Goal: Information Seeking & Learning: Learn about a topic

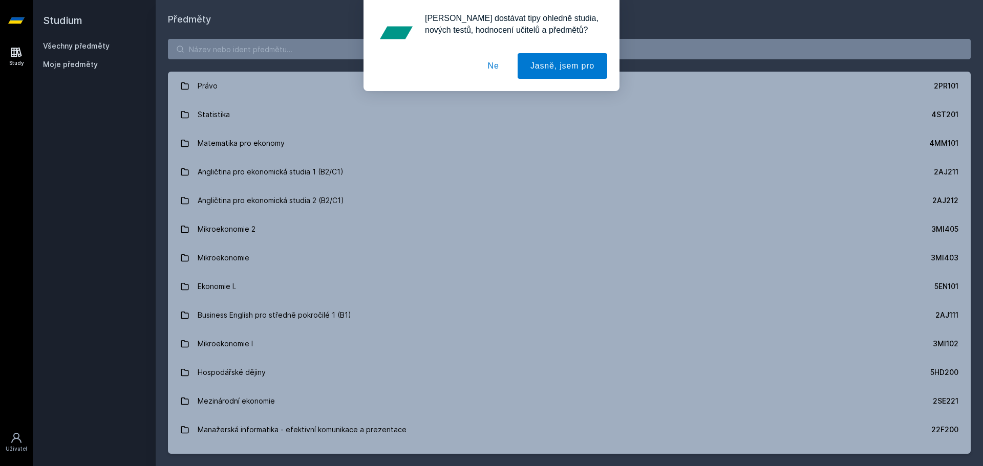
click at [499, 65] on button "Ne" at bounding box center [493, 66] width 37 height 26
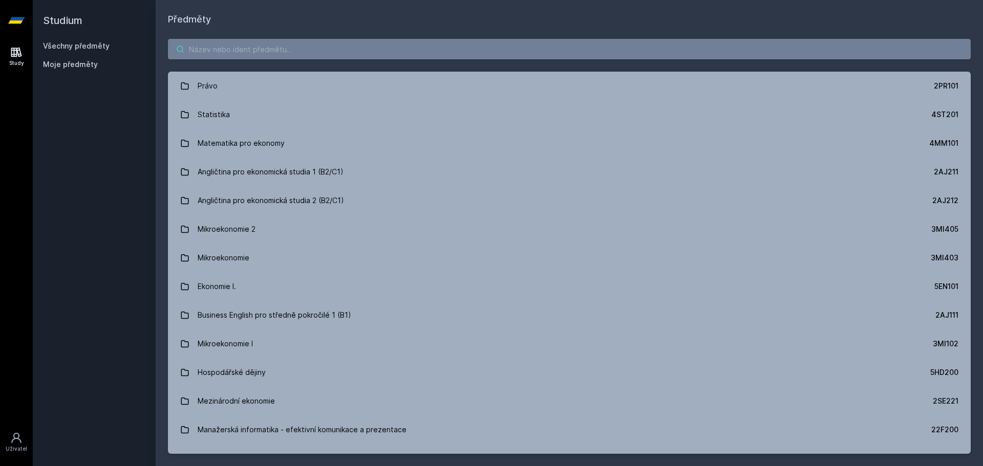
click at [222, 53] on input "search" at bounding box center [569, 49] width 803 height 20
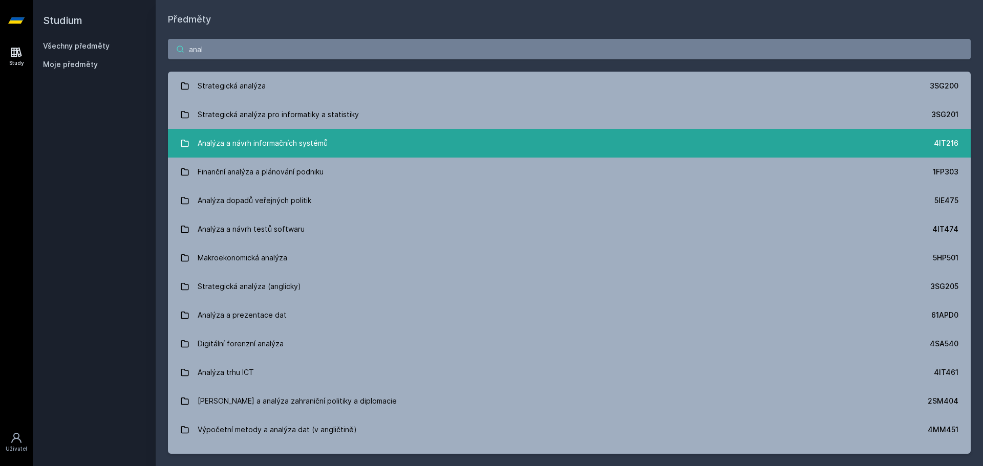
type input "anal"
click at [259, 136] on div "Analýza a návrh informačních systémů" at bounding box center [263, 143] width 130 height 20
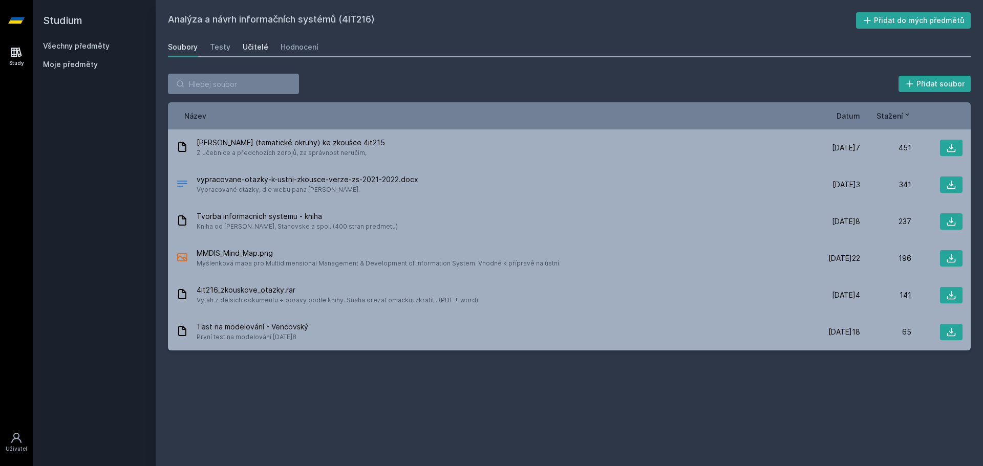
click at [244, 45] on div "Učitelé" at bounding box center [256, 47] width 26 height 10
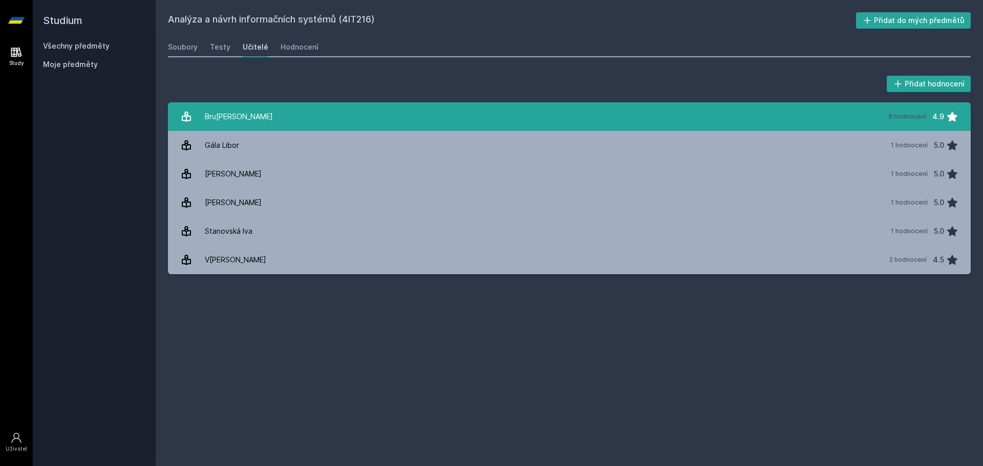
click at [286, 114] on link "Br[PERSON_NAME] 8 hodnocení 4.9" at bounding box center [569, 116] width 803 height 29
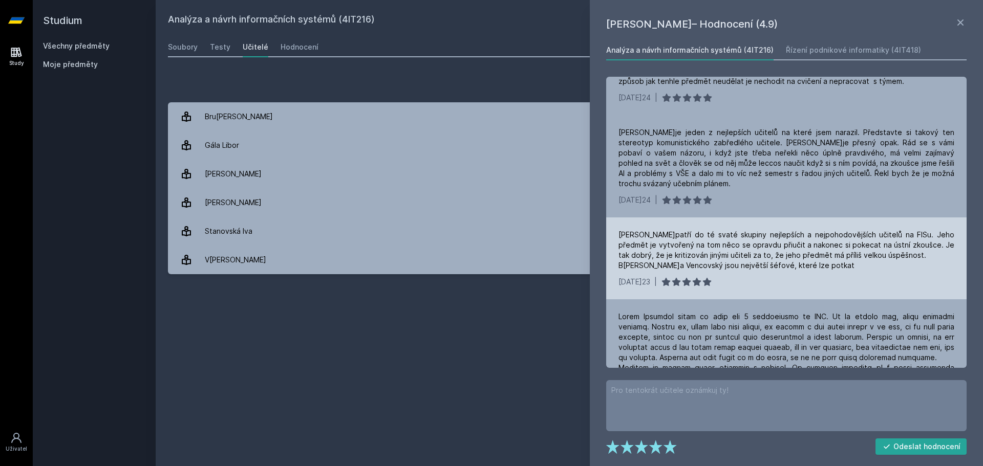
scroll to position [51, 0]
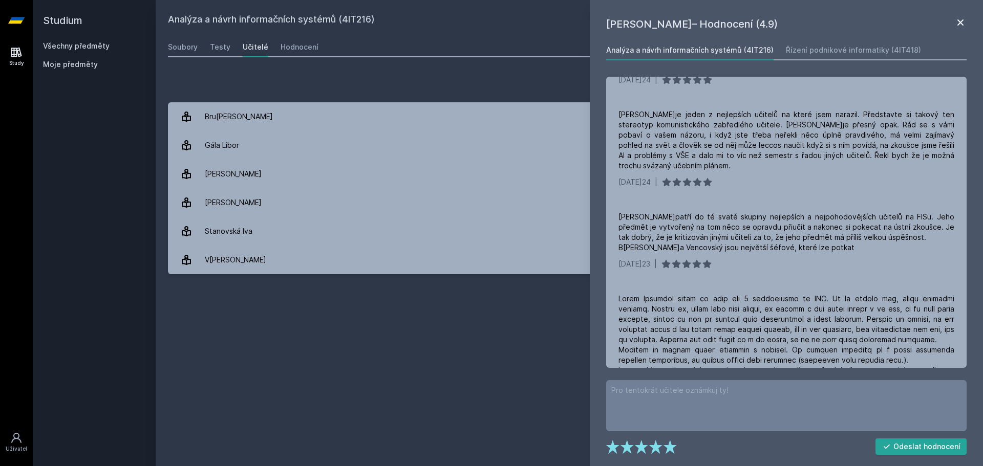
click at [956, 21] on icon at bounding box center [960, 22] width 12 height 12
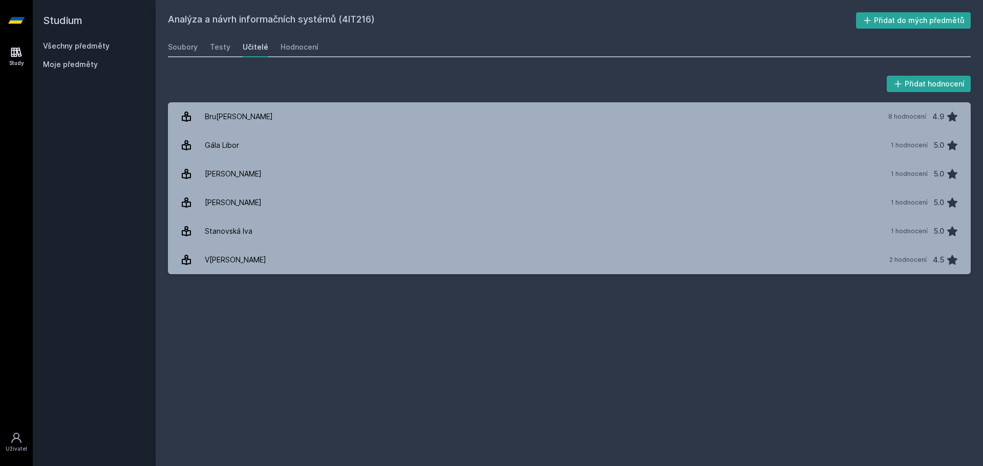
click at [113, 42] on div "Všechny předměty" at bounding box center [94, 46] width 102 height 10
click at [100, 44] on link "Všechny předměty" at bounding box center [76, 45] width 67 height 9
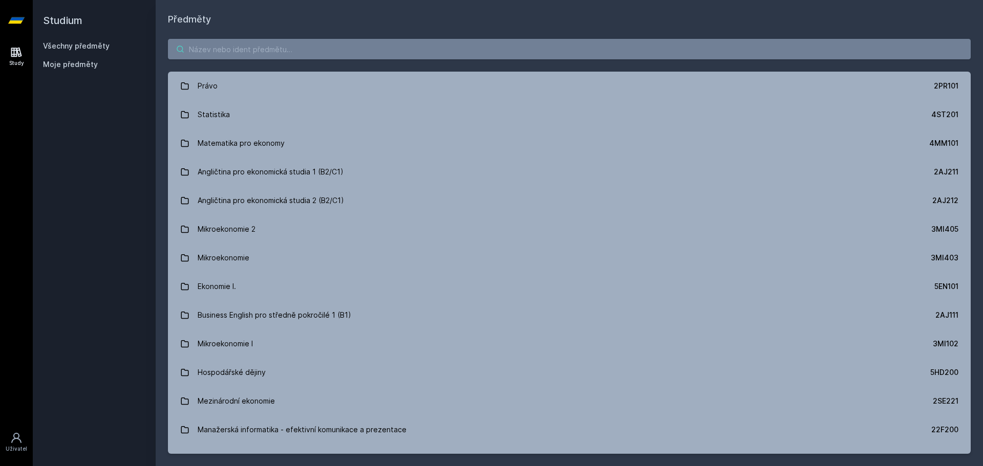
click at [215, 52] on input "search" at bounding box center [569, 49] width 803 height 20
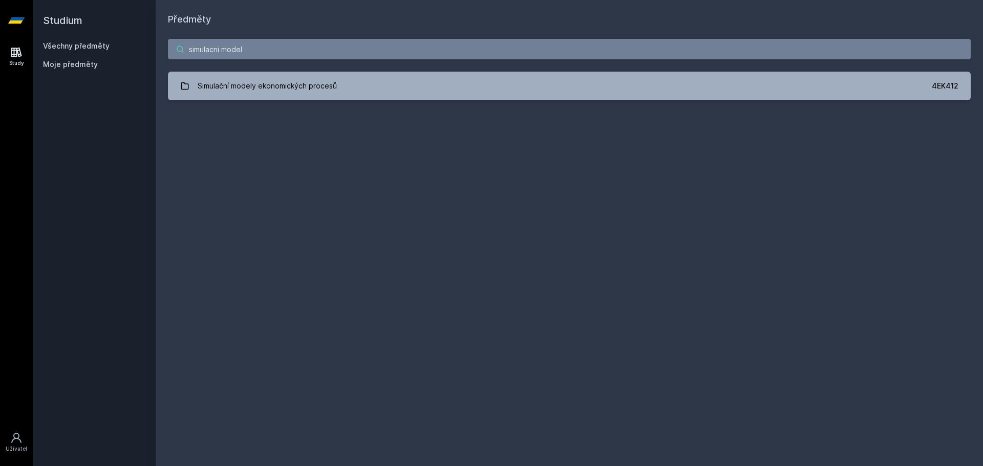
click at [311, 49] on input "simulacni model" at bounding box center [569, 49] width 803 height 20
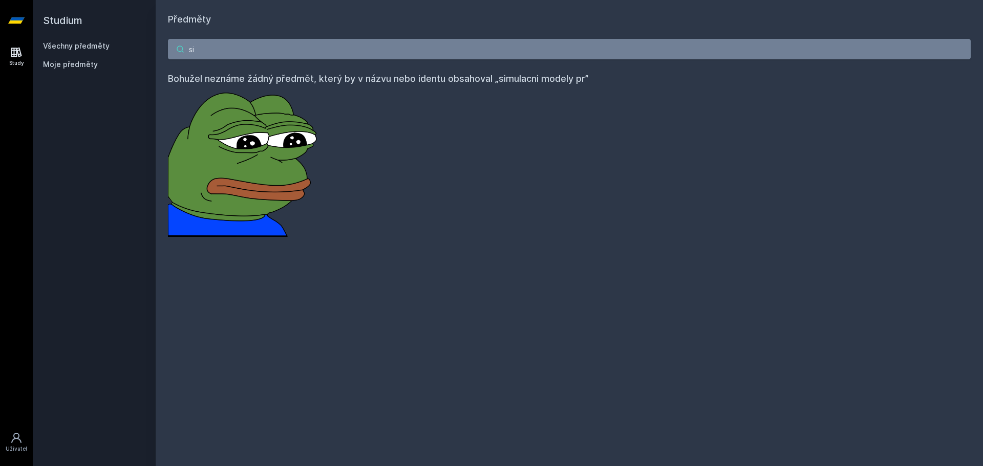
type input "s"
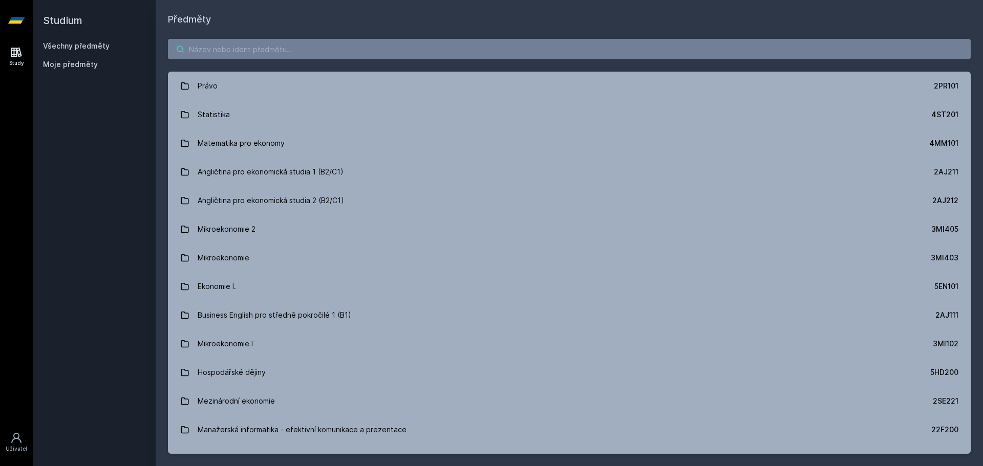
click at [280, 47] on input "search" at bounding box center [569, 49] width 803 height 20
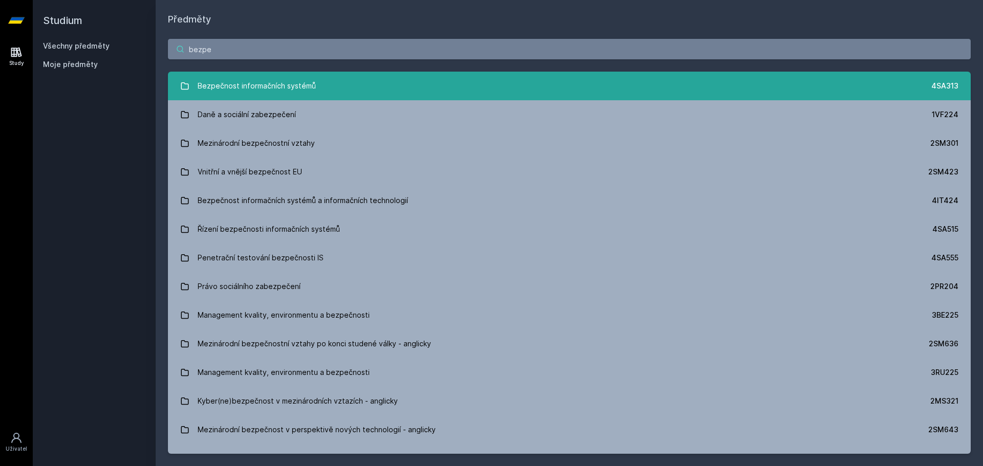
type input "bezpe"
click at [218, 93] on div "Bezpečnost informačních systémů" at bounding box center [257, 86] width 118 height 20
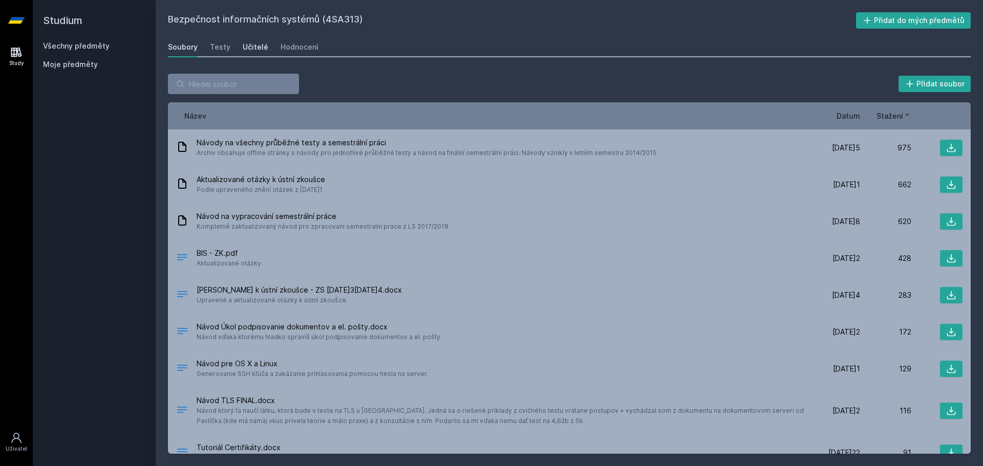
click at [254, 47] on div "Učitelé" at bounding box center [256, 47] width 26 height 10
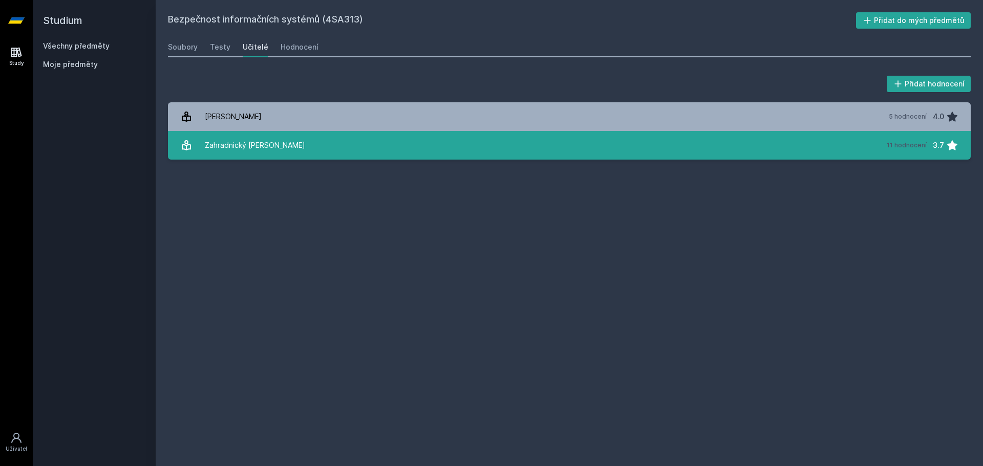
click at [312, 140] on link "Zahradnický [PERSON_NAME] 11 hodnocení 3.7" at bounding box center [569, 145] width 803 height 29
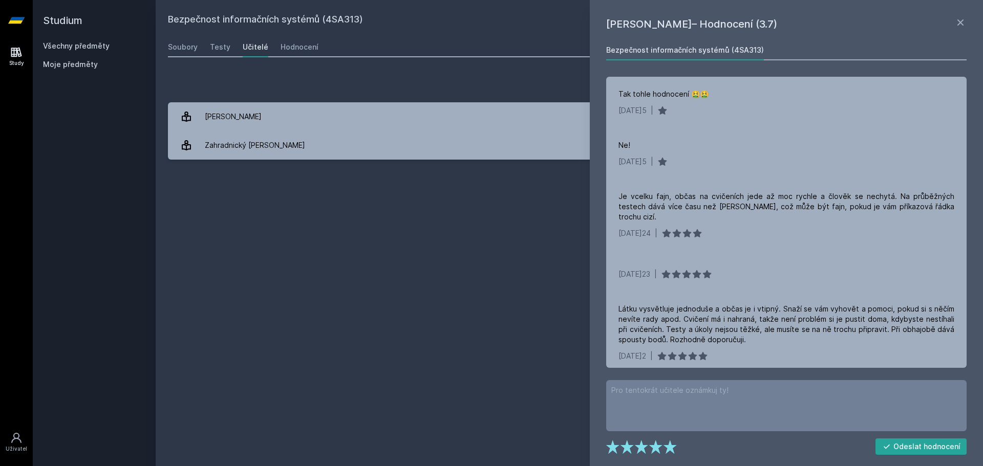
click at [531, 223] on div "Bezpečnost informačních systémů (4SA313) Přidat do mých předmětů [GEOGRAPHIC_DA…" at bounding box center [569, 233] width 803 height 442
click at [961, 21] on icon at bounding box center [960, 22] width 12 height 12
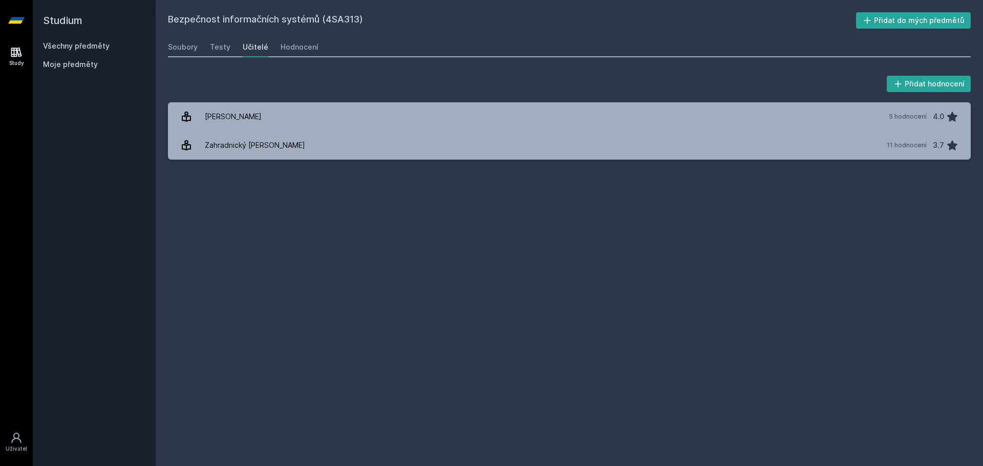
click at [66, 47] on link "Všechny předměty" at bounding box center [76, 45] width 67 height 9
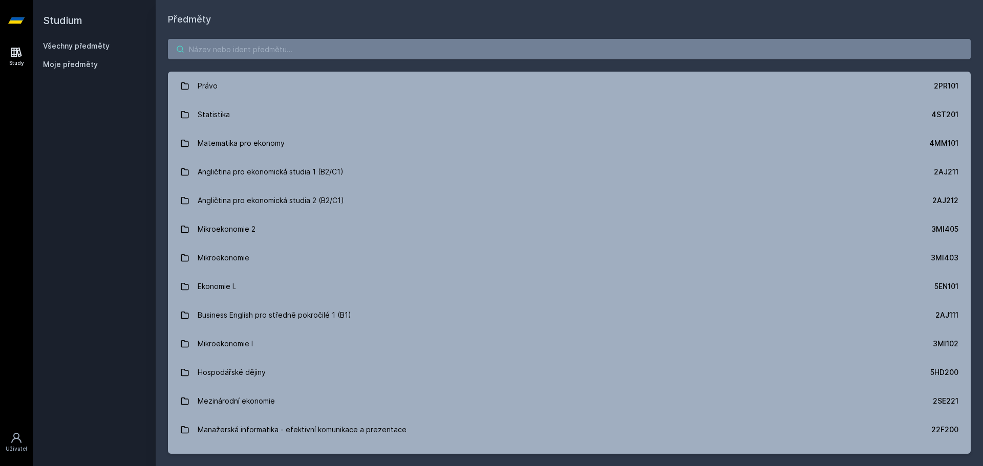
click at [222, 50] on input "search" at bounding box center [569, 49] width 803 height 20
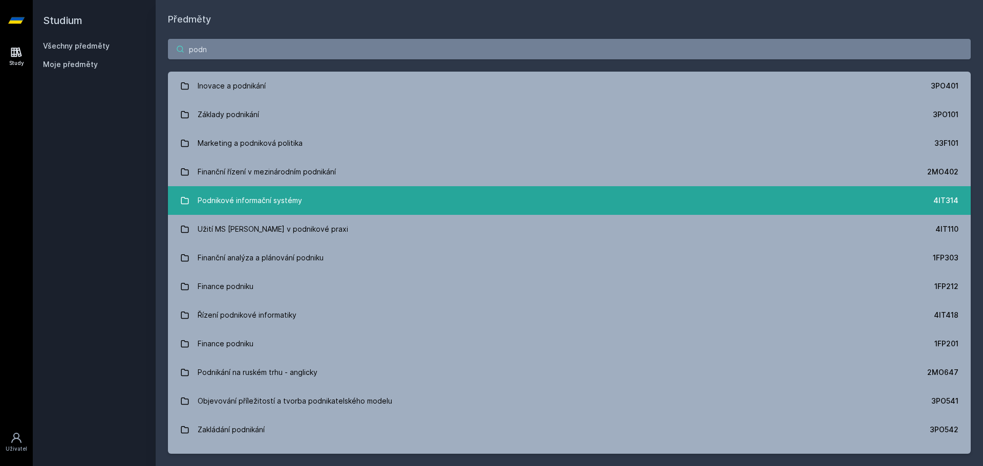
type input "podn"
click at [271, 201] on div "Podnikové informační systémy" at bounding box center [250, 200] width 104 height 20
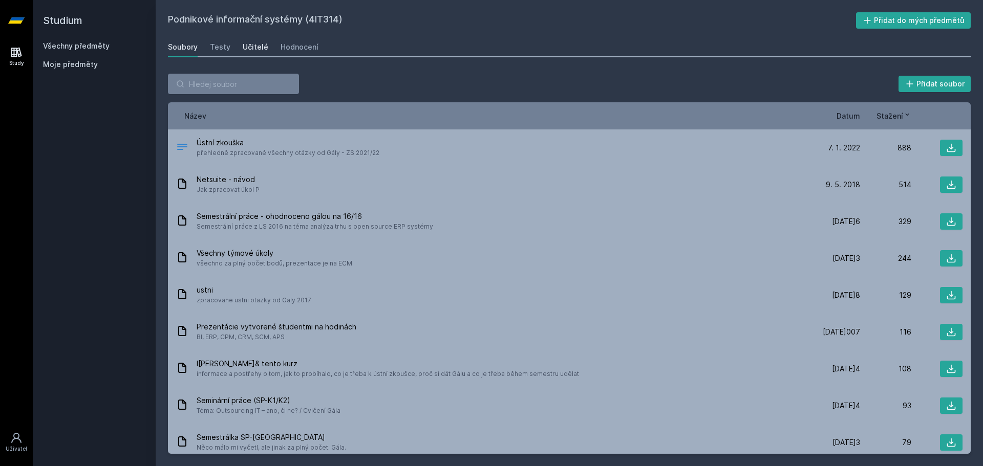
click at [254, 51] on div "Učitelé" at bounding box center [256, 47] width 26 height 10
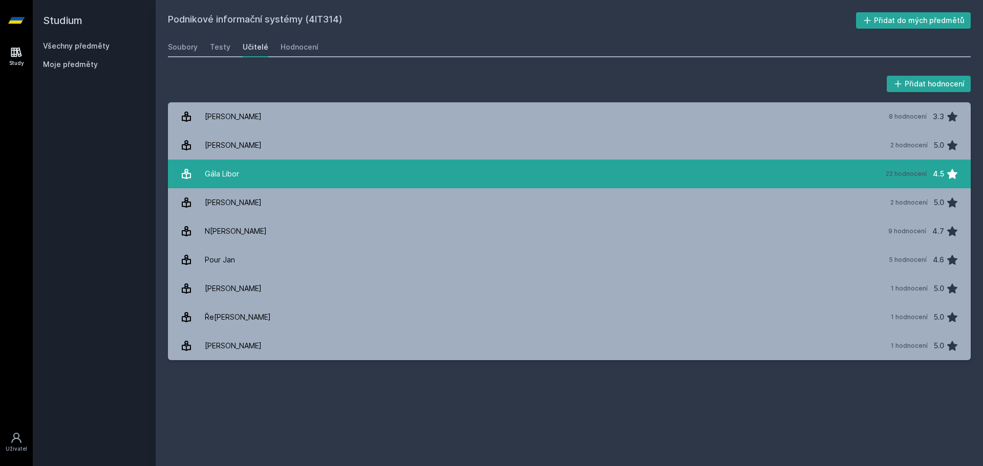
click at [258, 174] on link "Gála Libor 22 hodnocení 4.5" at bounding box center [569, 174] width 803 height 29
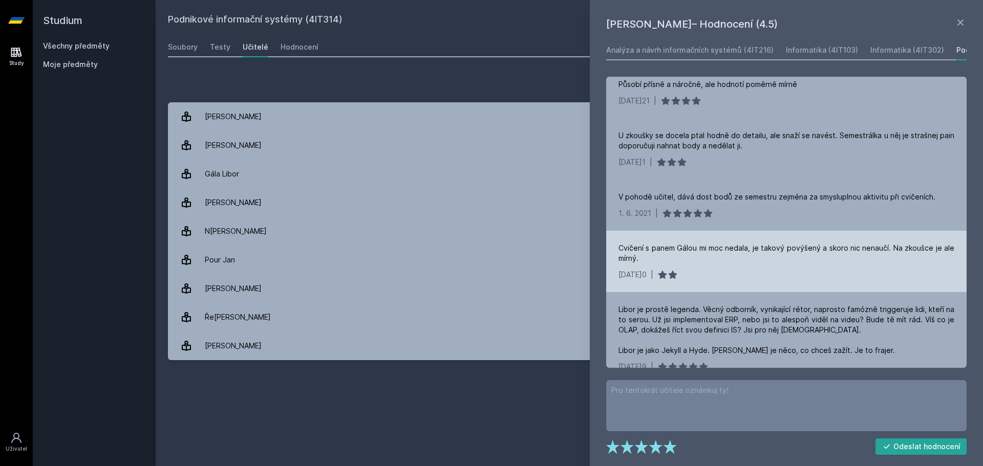
scroll to position [461, 0]
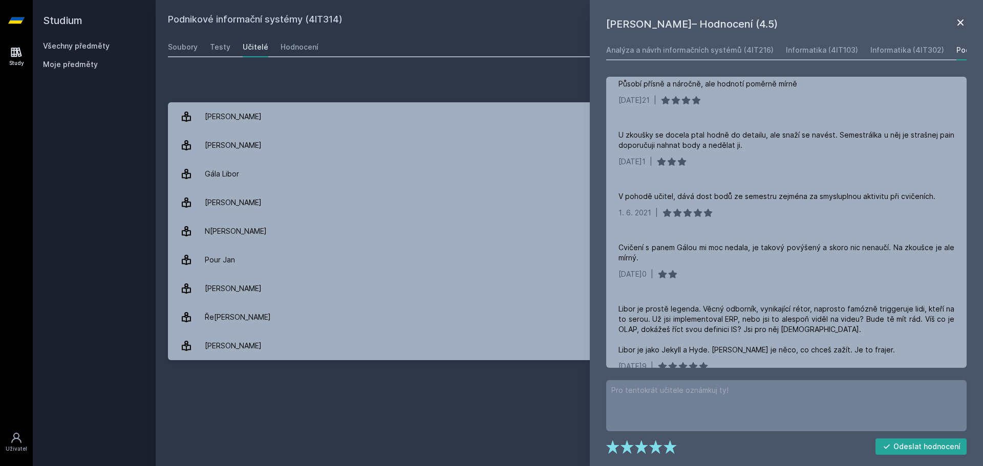
click at [964, 26] on icon at bounding box center [960, 22] width 12 height 12
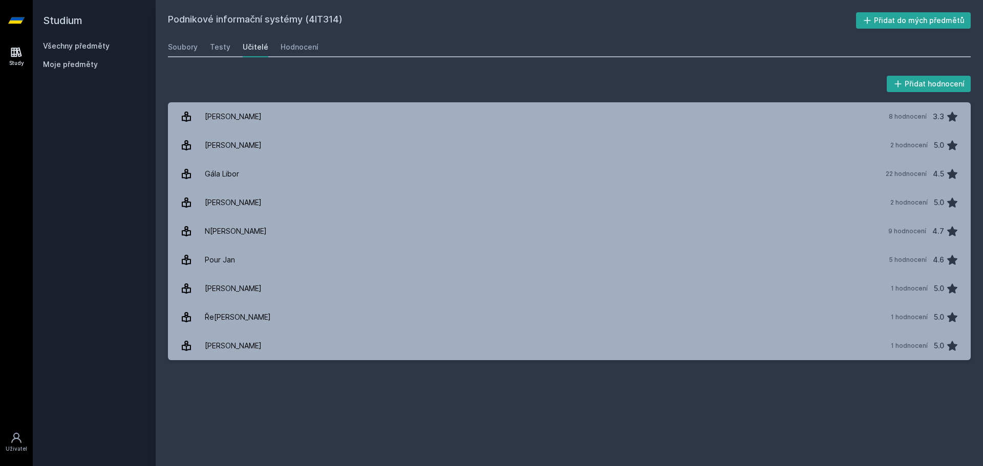
click at [52, 43] on link "Všechny předměty" at bounding box center [76, 45] width 67 height 9
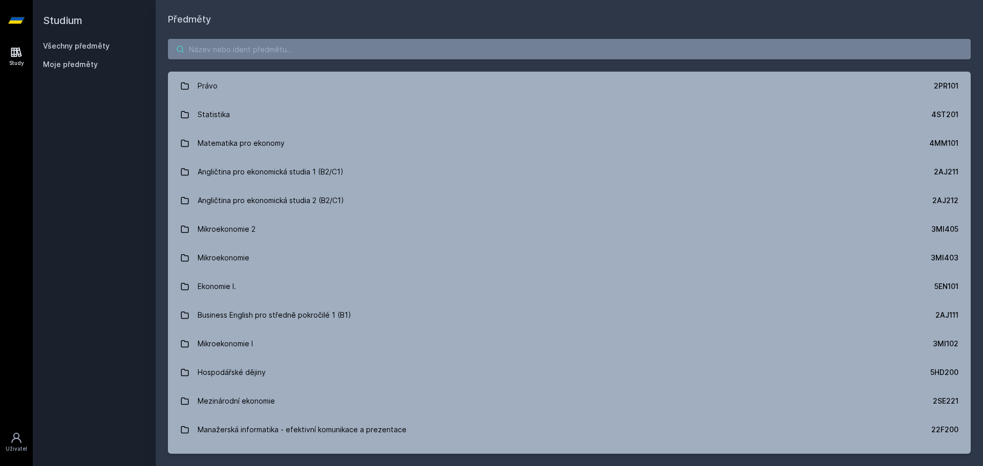
click at [244, 44] on input "search" at bounding box center [569, 49] width 803 height 20
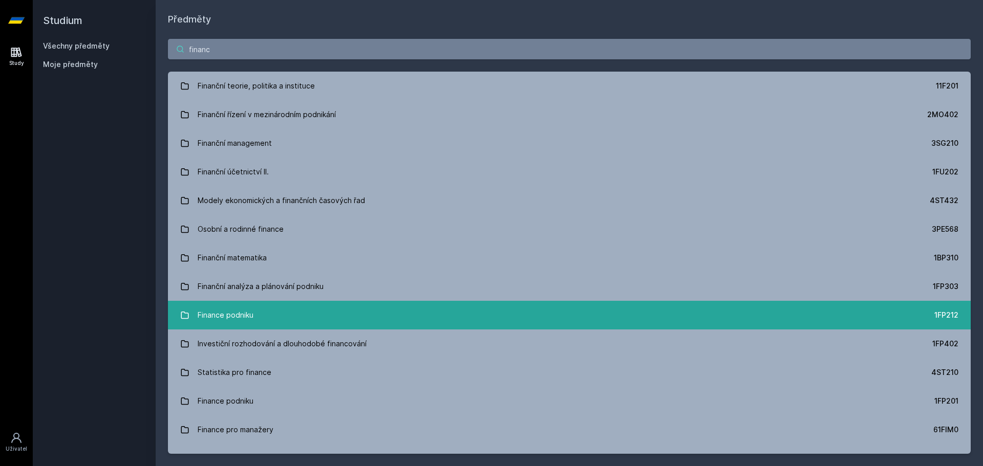
type input "financ"
click at [277, 309] on link "Finance podniku 1FP212" at bounding box center [569, 315] width 803 height 29
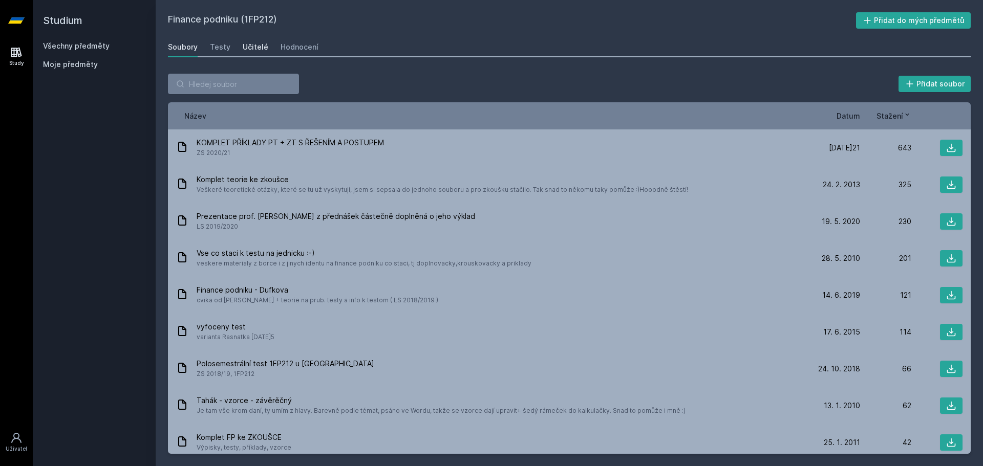
click at [243, 48] on div "Učitelé" at bounding box center [256, 47] width 26 height 10
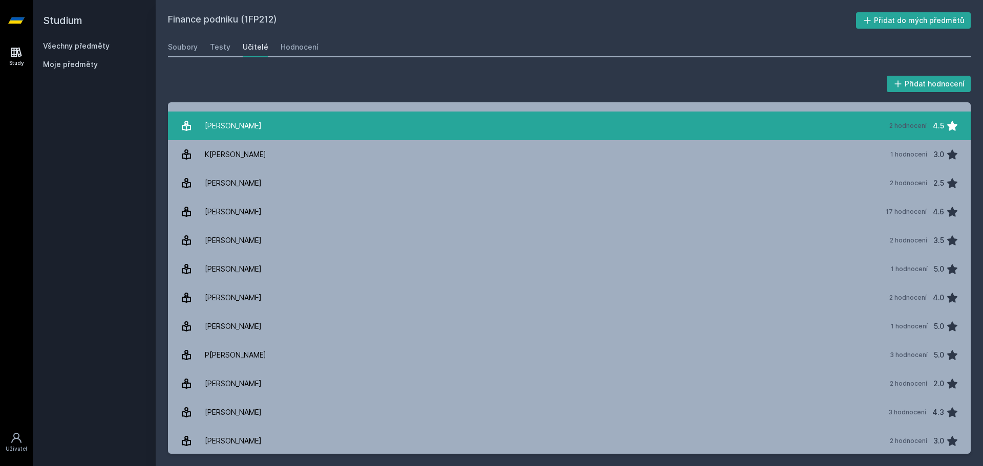
scroll to position [336, 0]
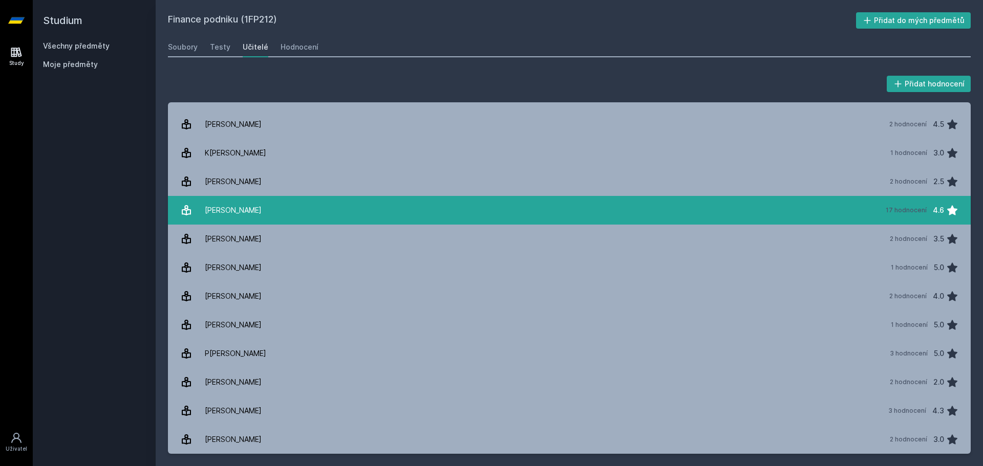
click at [257, 213] on link "[PERSON_NAME] 17 hodnocení 4.6" at bounding box center [569, 210] width 803 height 29
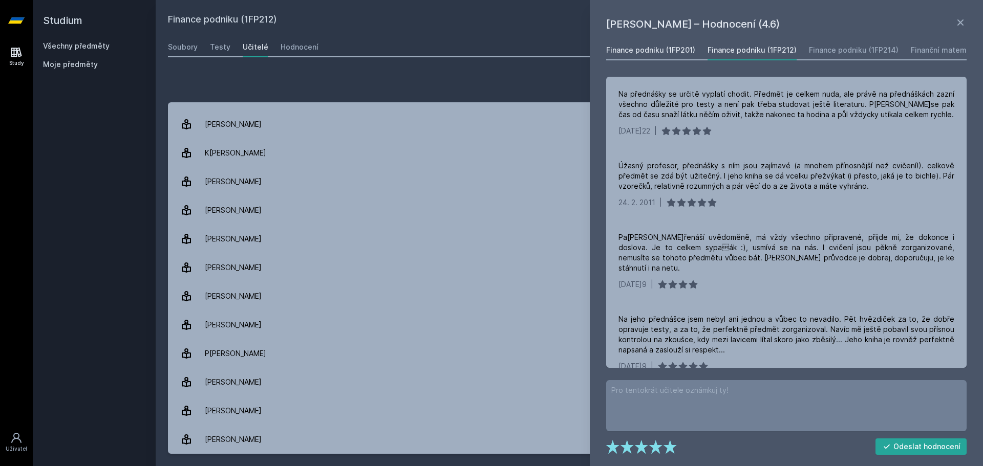
click at [658, 48] on div "Finance podniku (1FP201)" at bounding box center [650, 50] width 89 height 10
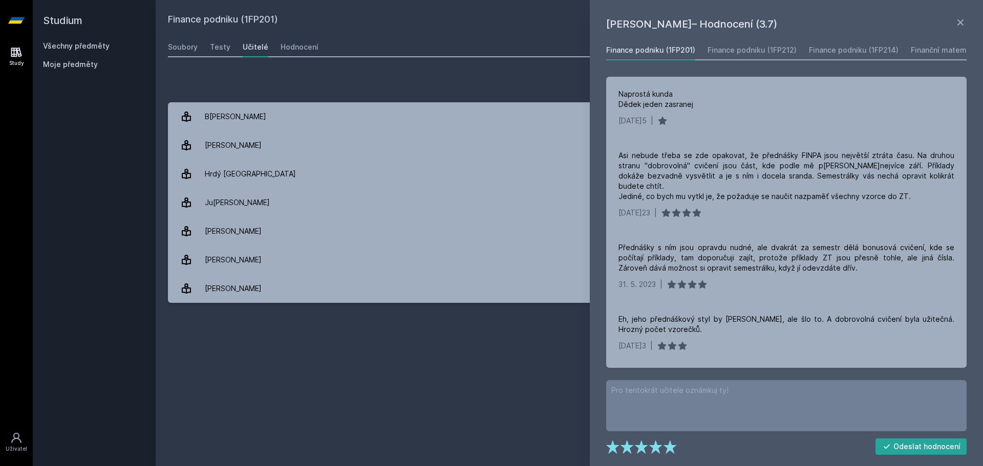
click at [551, 74] on div "Přidat hodnocení" at bounding box center [569, 84] width 803 height 20
click at [957, 21] on icon at bounding box center [960, 22] width 12 height 12
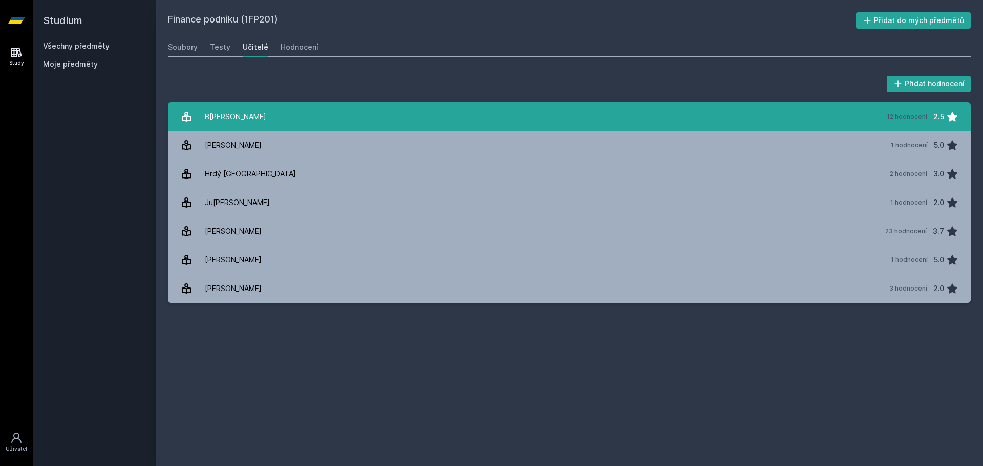
click at [415, 125] on link "B[PERSON_NAME] 12 hodnocení 2.5" at bounding box center [569, 116] width 803 height 29
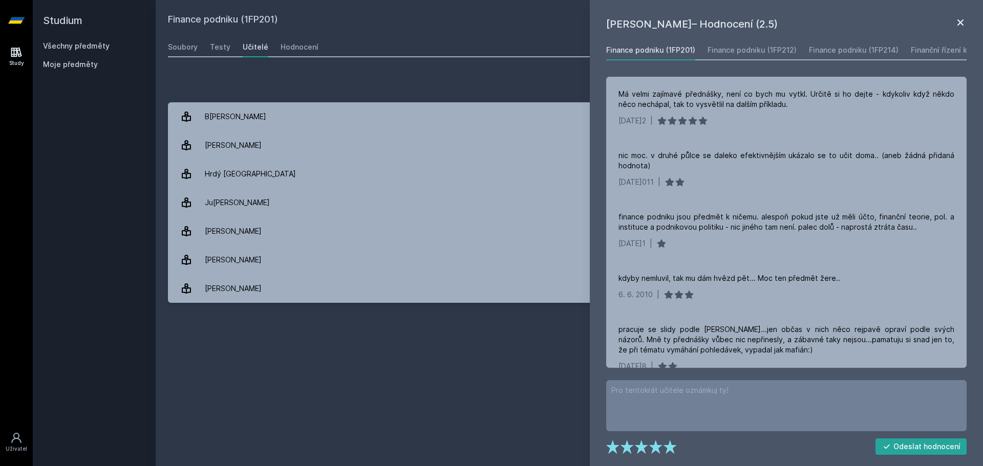
click at [954, 23] on icon at bounding box center [960, 22] width 12 height 12
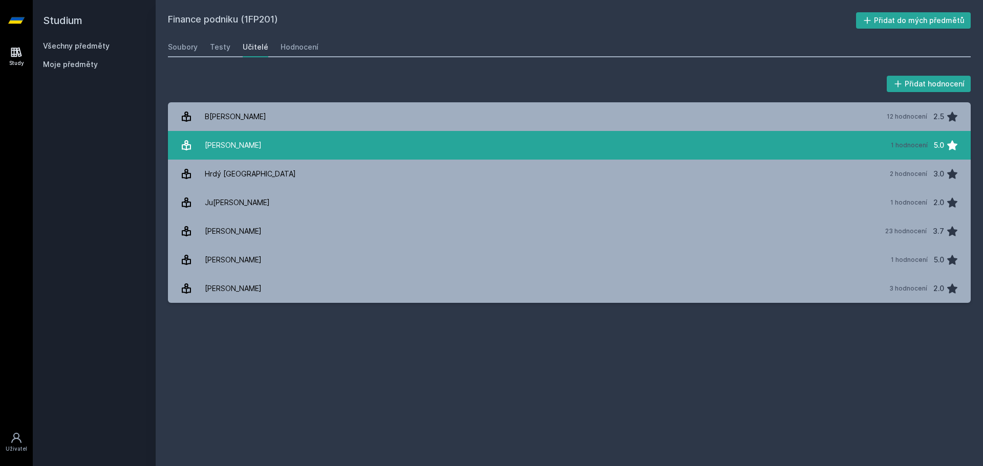
click at [849, 141] on link "D[PERSON_NAME] 1 hodnocení 5.0" at bounding box center [569, 145] width 803 height 29
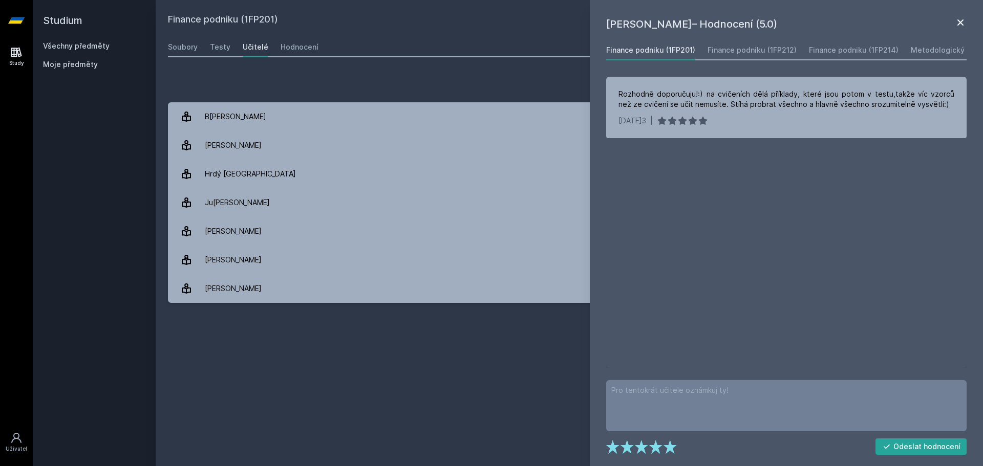
click at [963, 16] on icon at bounding box center [960, 22] width 12 height 12
